Goal: Task Accomplishment & Management: Complete application form

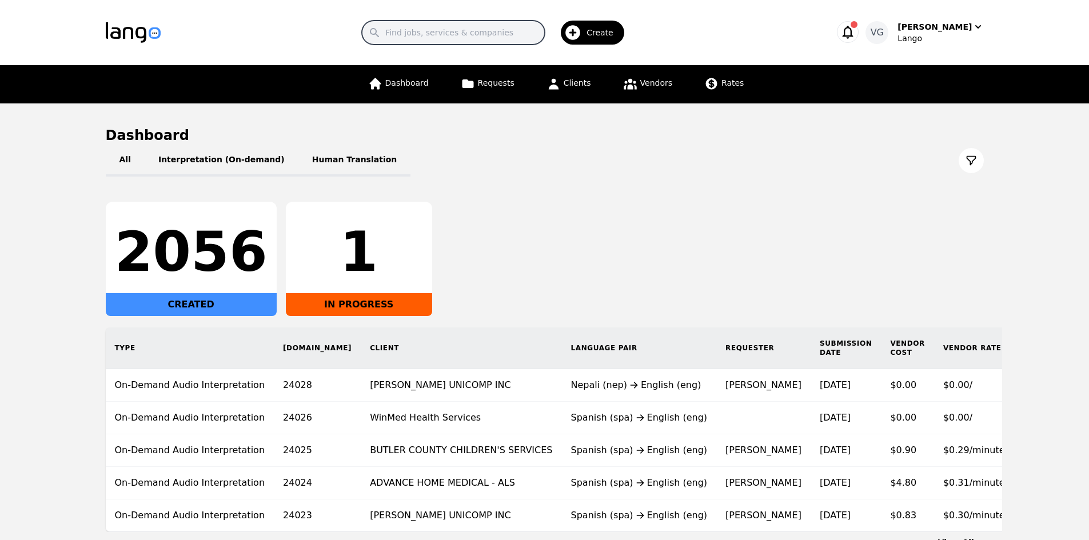
click at [470, 36] on input "Search" at bounding box center [453, 33] width 183 height 24
paste input "CADDO MILLS ISD"
type input "CADDO MILLS ISD"
click at [589, 83] on link "Clients" at bounding box center [569, 84] width 58 height 38
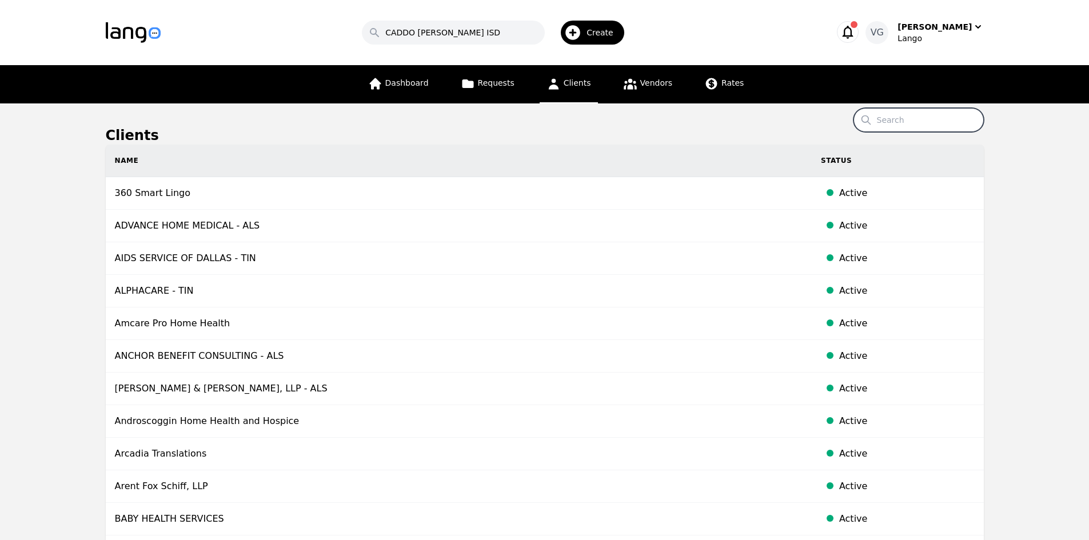
click at [893, 114] on input "Search" at bounding box center [918, 120] width 130 height 24
paste input "CADDO MILLS ISD"
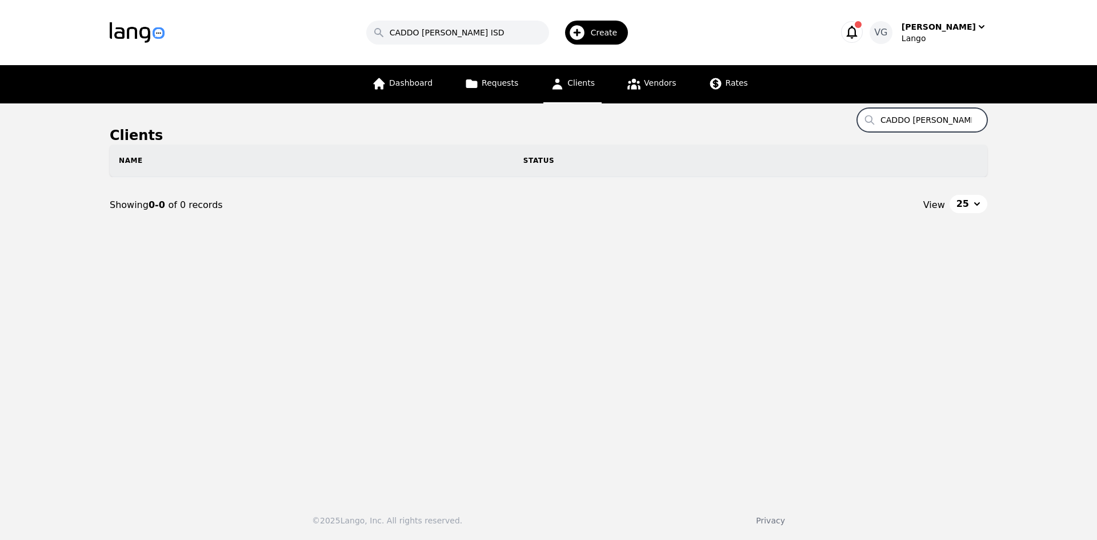
click at [606, 30] on span "Create" at bounding box center [608, 32] width 35 height 11
type input "CADDO MILLS ISD"
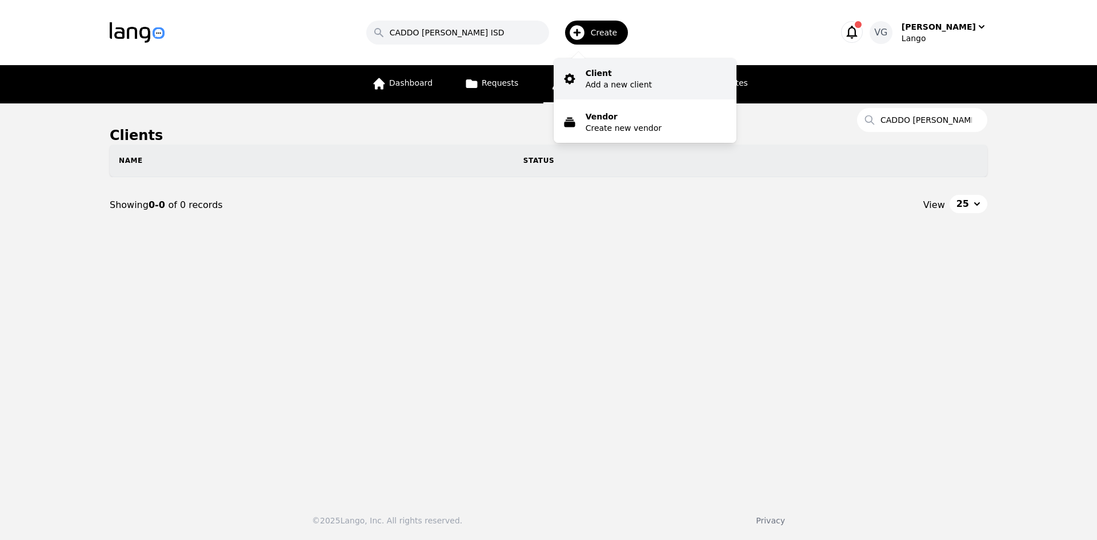
click at [627, 75] on p "Client" at bounding box center [619, 72] width 66 height 11
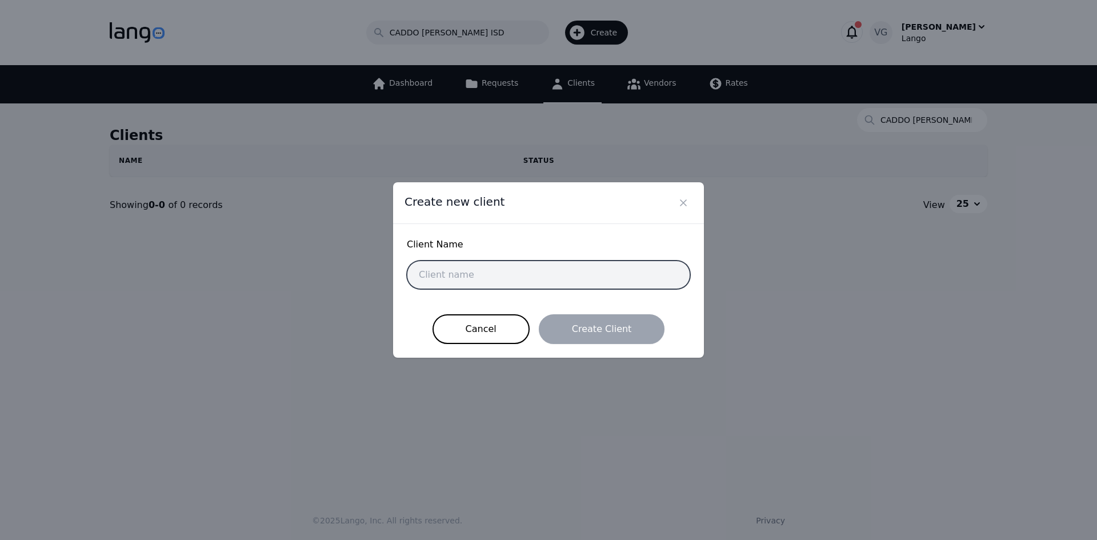
click at [488, 283] on input "text" at bounding box center [548, 275] width 283 height 29
paste input "CADDO MILLS ISD"
type input "CADDO MILLS ISD"
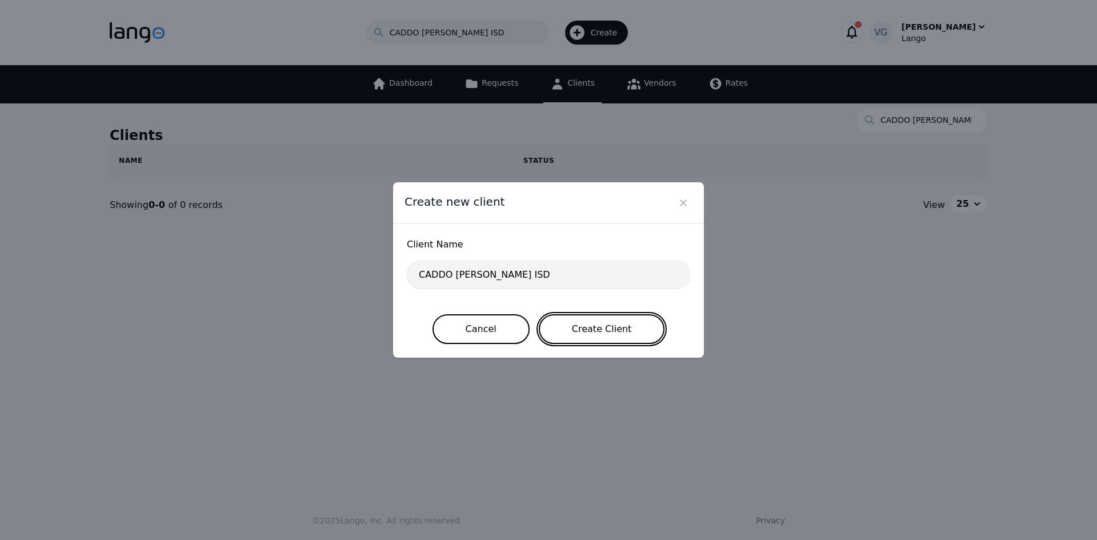
click at [565, 328] on button "Create Client" at bounding box center [602, 329] width 126 height 30
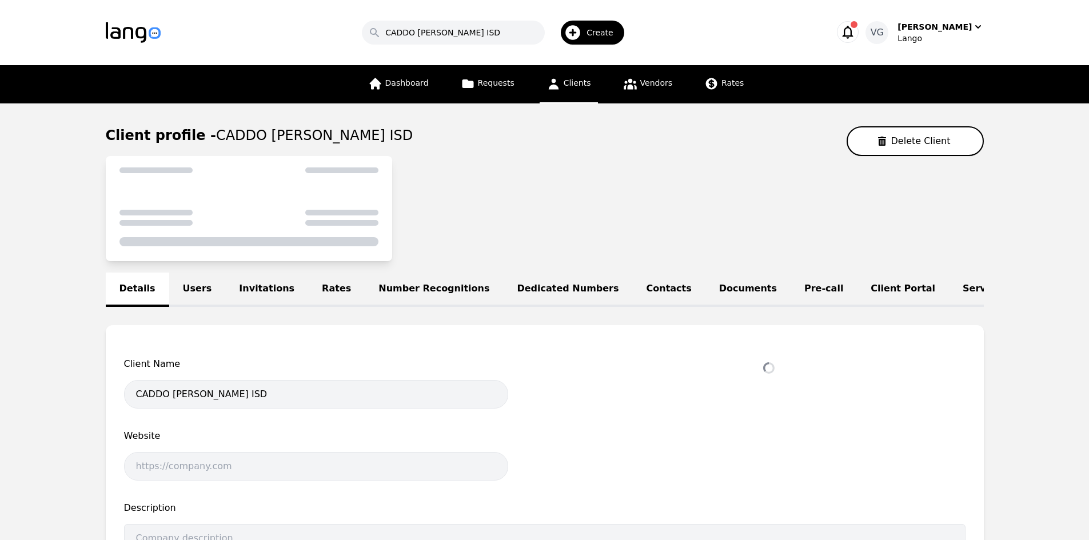
select select "active"
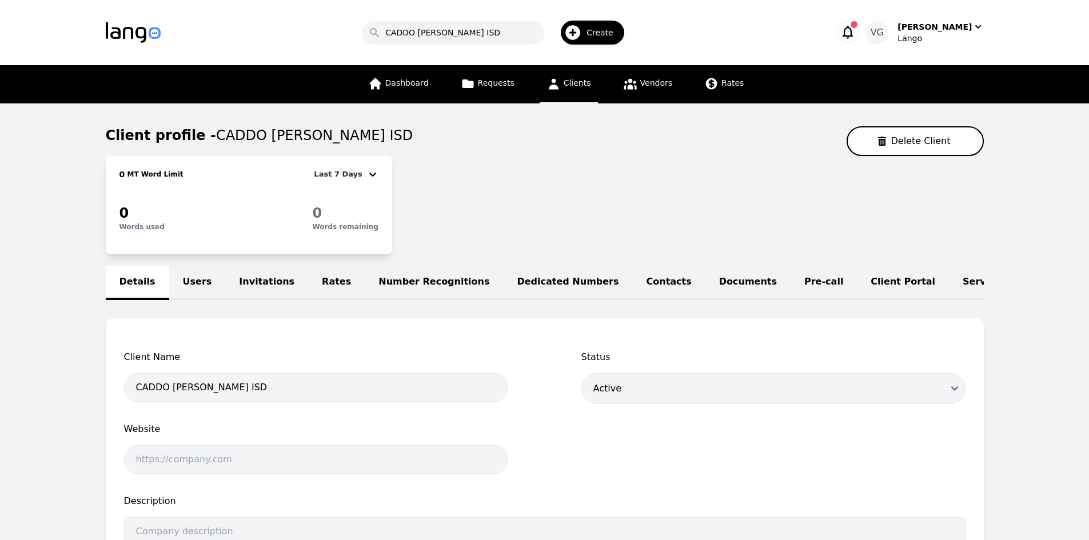
click at [189, 282] on link "Users" at bounding box center [197, 283] width 57 height 34
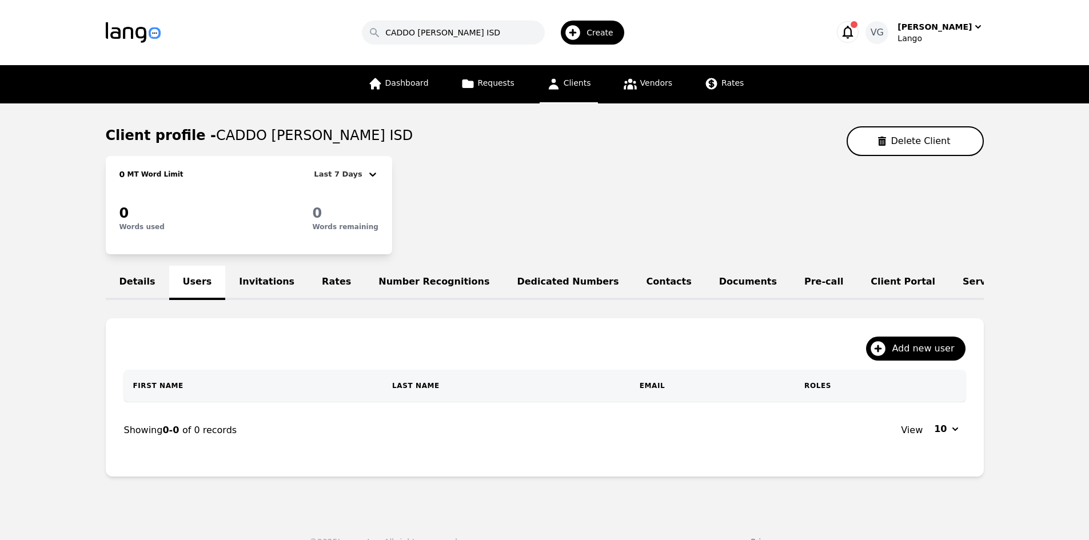
click at [245, 397] on th "First Name" at bounding box center [253, 386] width 259 height 32
click at [203, 402] on th "First Name" at bounding box center [265, 386] width 282 height 33
click at [896, 356] on button "Add new user" at bounding box center [915, 349] width 99 height 24
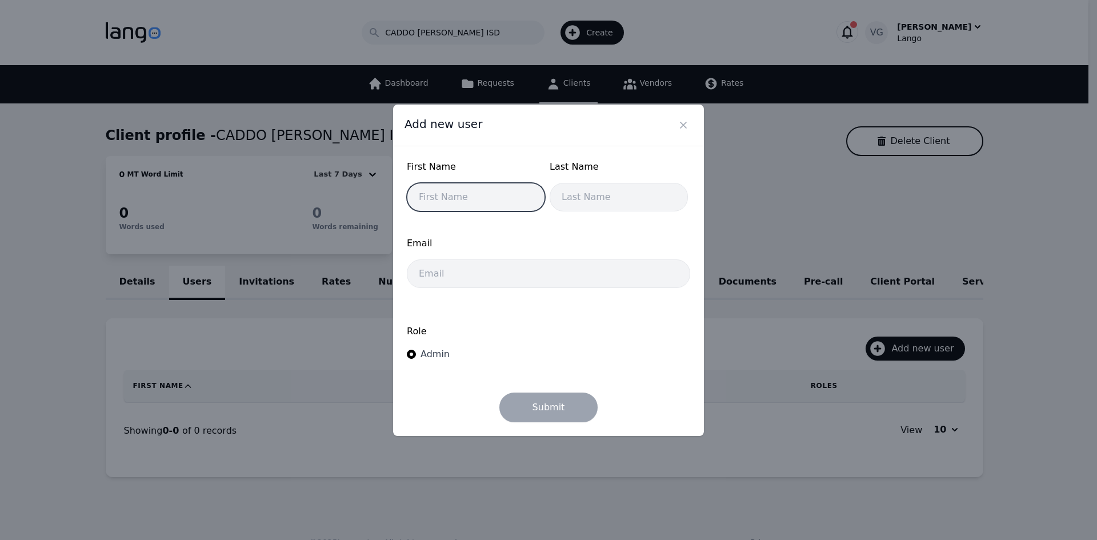
click at [467, 203] on input "text" at bounding box center [476, 197] width 138 height 29
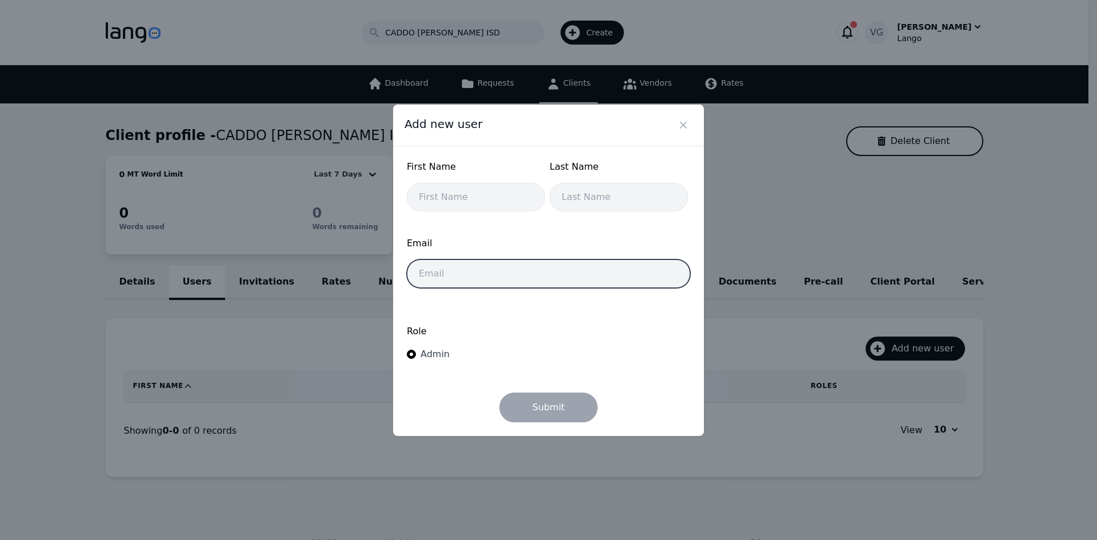
click at [450, 278] on input "email" at bounding box center [548, 273] width 283 height 29
paste input "vbradley@caddomillsisd.org"
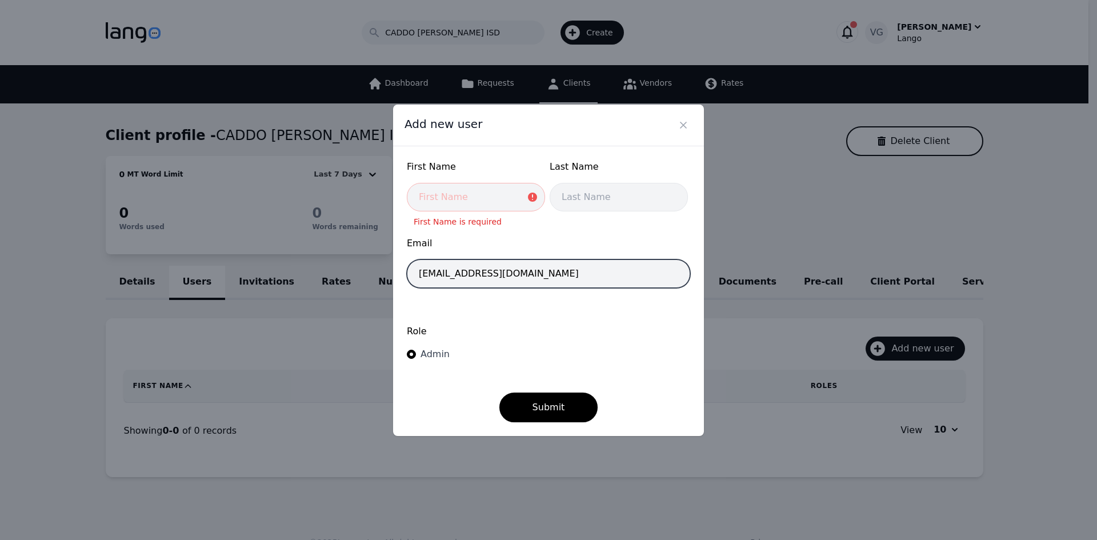
type input "vbradley@caddomillsisd.org"
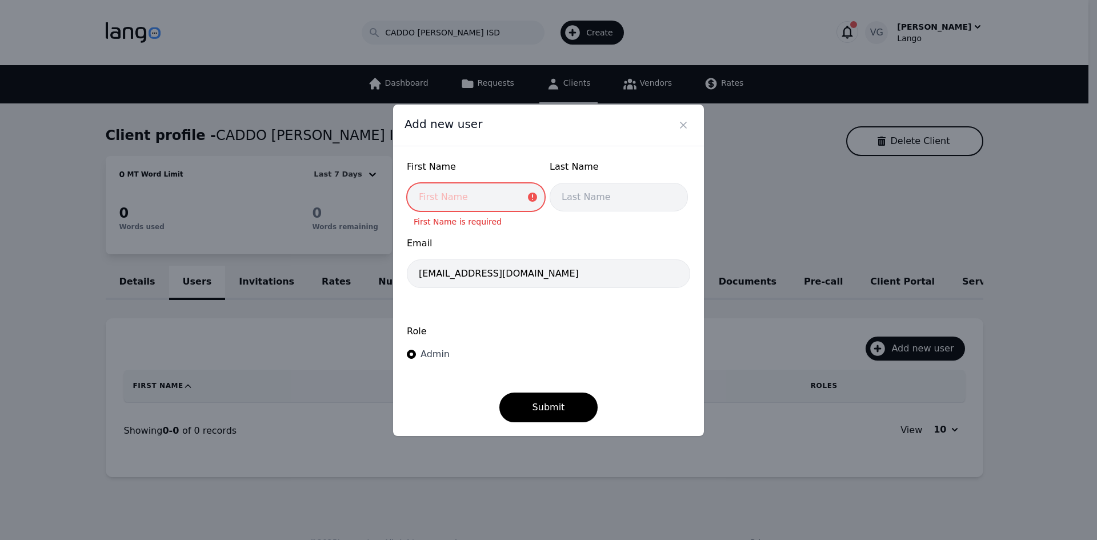
click at [479, 194] on input "text" at bounding box center [476, 197] width 138 height 29
type input "Valerie"
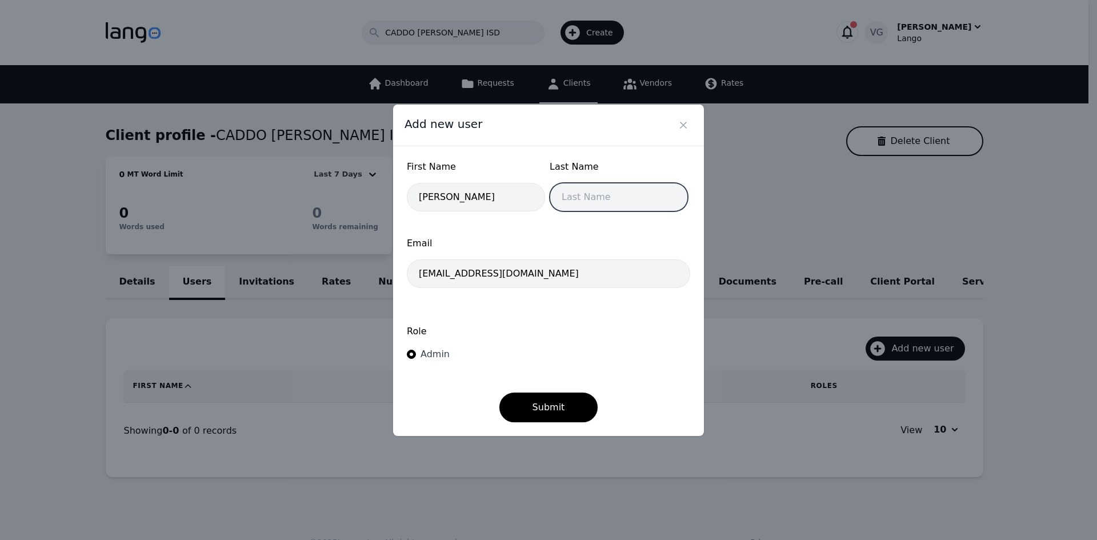
click at [610, 199] on input "text" at bounding box center [619, 197] width 138 height 29
type input "Bradley"
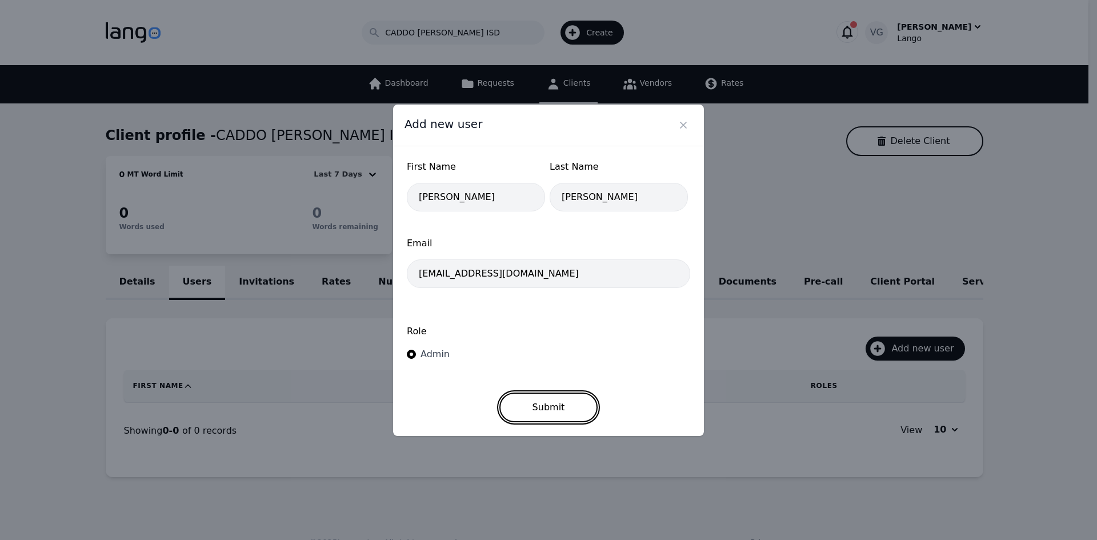
click at [559, 414] on button "Submit" at bounding box center [548, 408] width 99 height 30
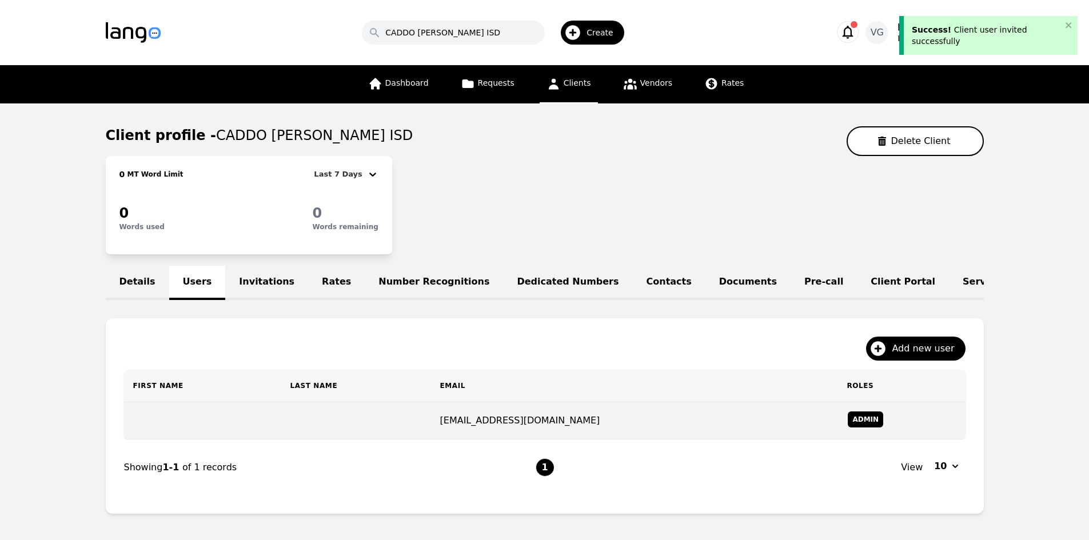
click at [267, 434] on td at bounding box center [202, 420] width 157 height 37
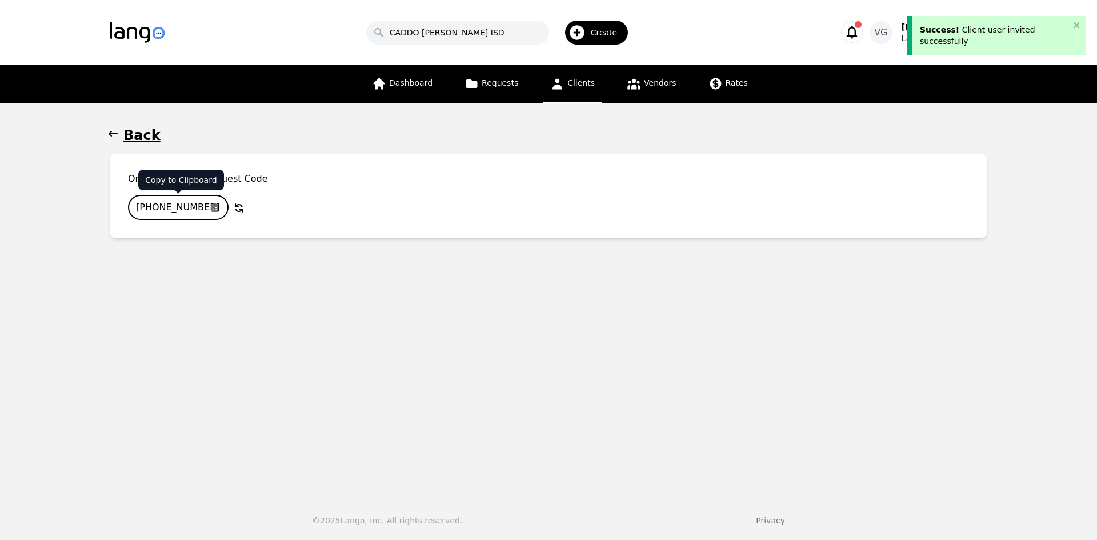
click at [215, 206] on icon "button" at bounding box center [214, 207] width 7 height 9
